Goal: Transaction & Acquisition: Purchase product/service

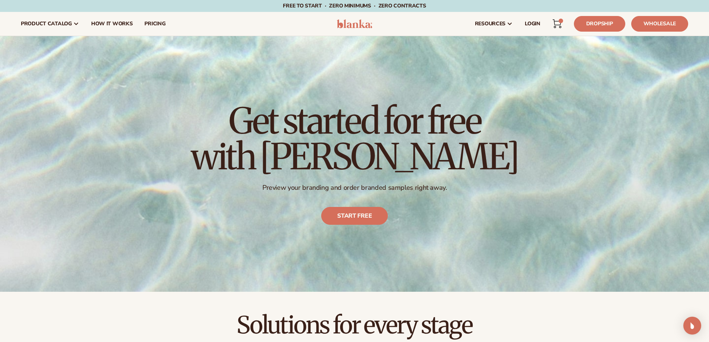
click at [555, 23] on icon at bounding box center [557, 23] width 9 height 9
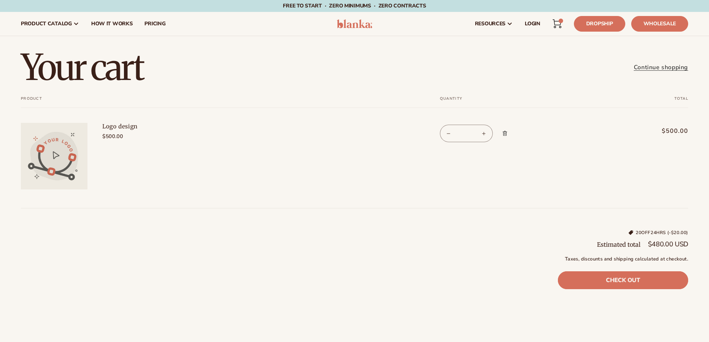
click at [639, 278] on link "Check out" at bounding box center [623, 280] width 130 height 18
